Goal: Transaction & Acquisition: Purchase product/service

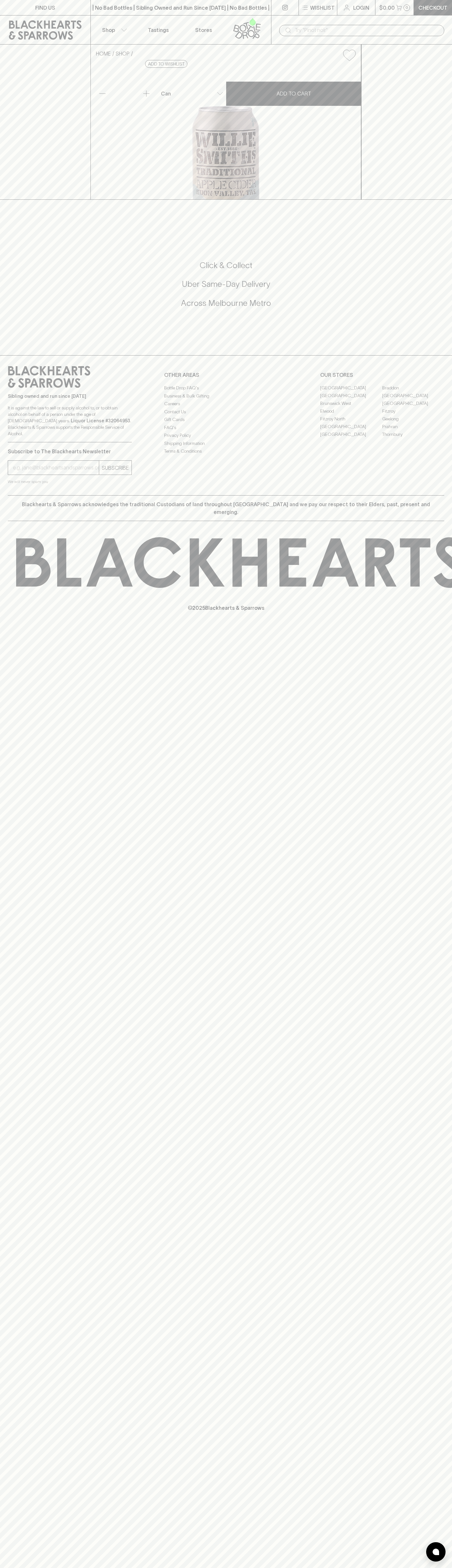
click at [261, 25] on icon at bounding box center [247, 28] width 37 height 21
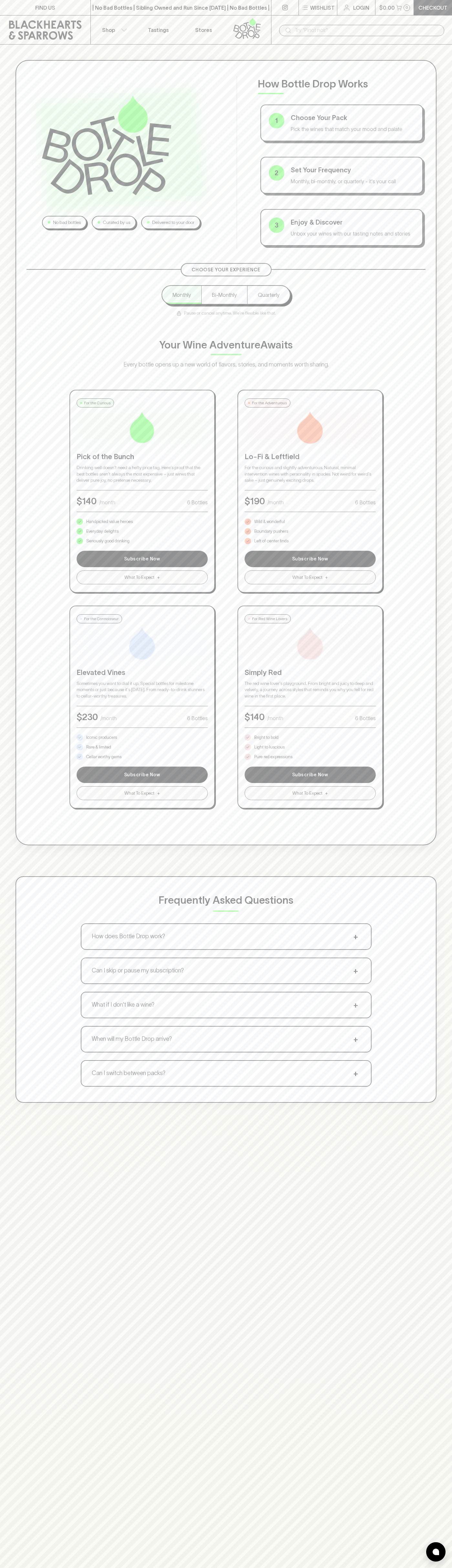
click at [16, 1568] on html "FIND US | No Bad Bottles | Sibling Owned and Run Since 2006 | No Bad Bottles | …" at bounding box center [226, 1014] width 452 height 2027
click at [15, 539] on div "No bad bottles Curated by us Delivered to your door How Bottle Drop Works 1 Cho…" at bounding box center [226, 582] width 452 height 1074
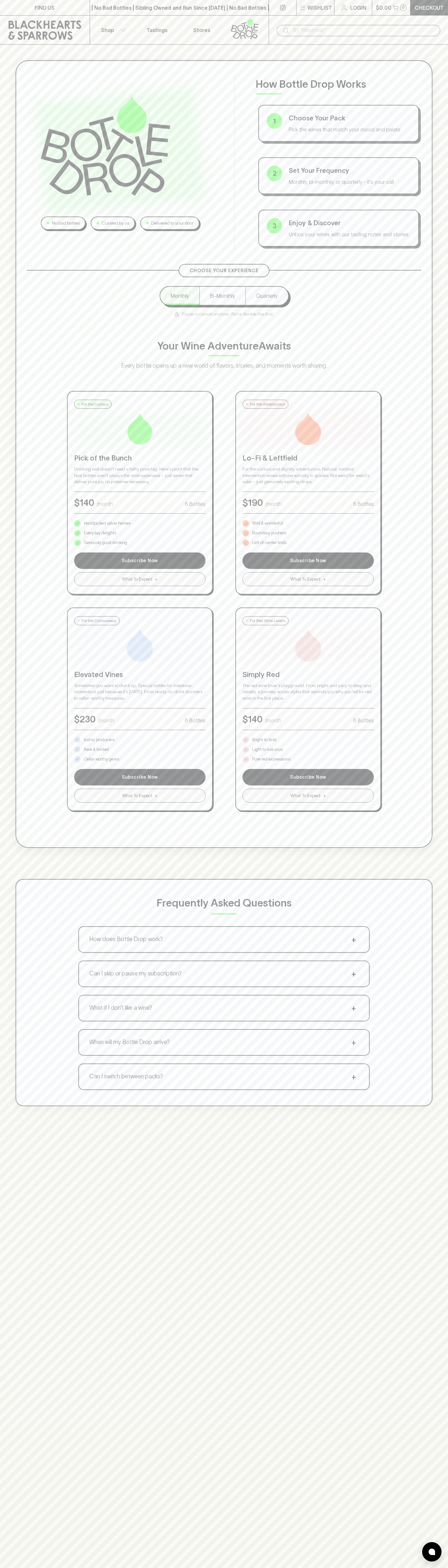
click at [265, 740] on p "Bright to bold" at bounding box center [265, 739] width 24 height 7
